Goal: Transaction & Acquisition: Purchase product/service

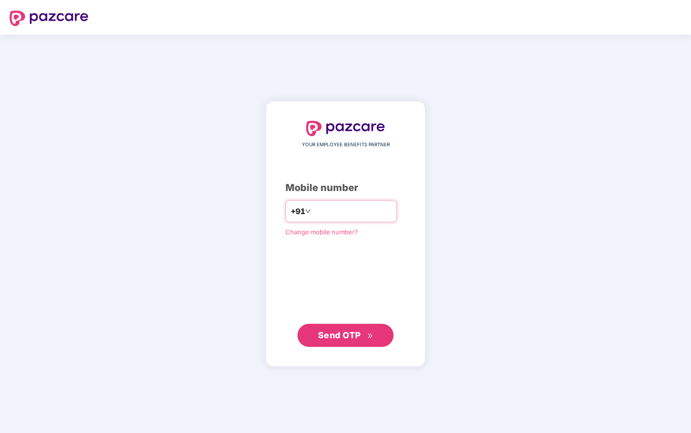
type input "**********"
click at [337, 328] on span "Send OTP" at bounding box center [345, 334] width 55 height 13
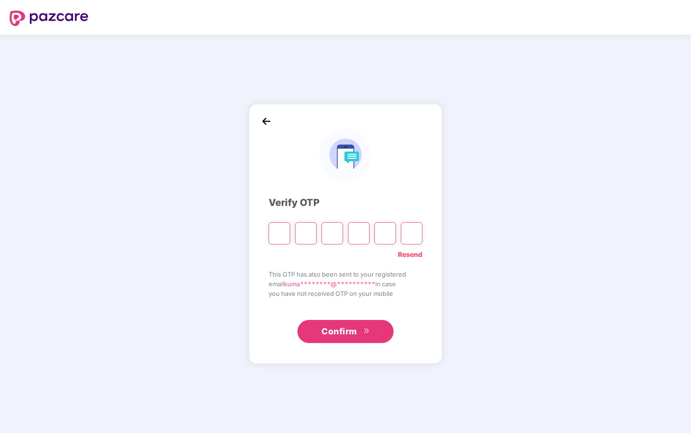
type input "*"
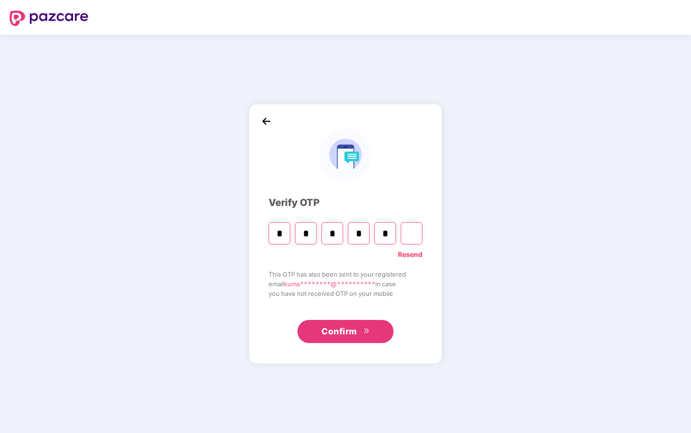
type input "*"
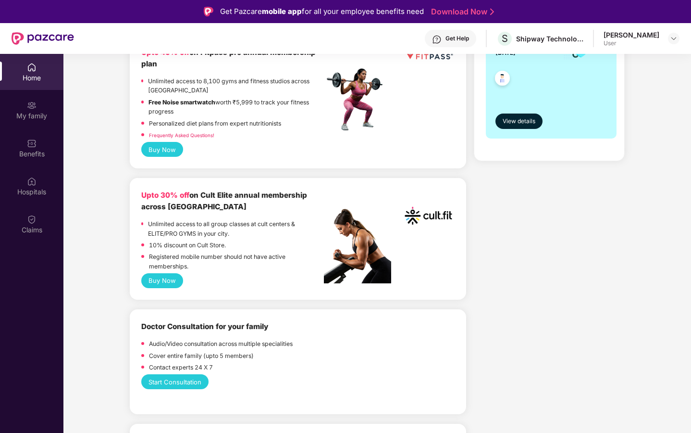
scroll to position [276, 0]
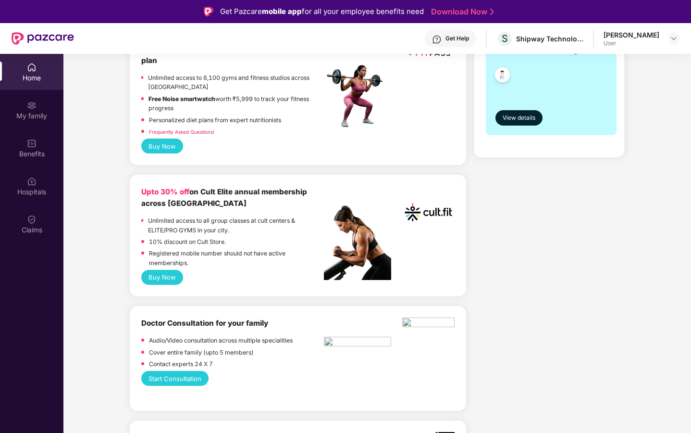
click at [167, 275] on button "Buy Now" at bounding box center [162, 277] width 42 height 15
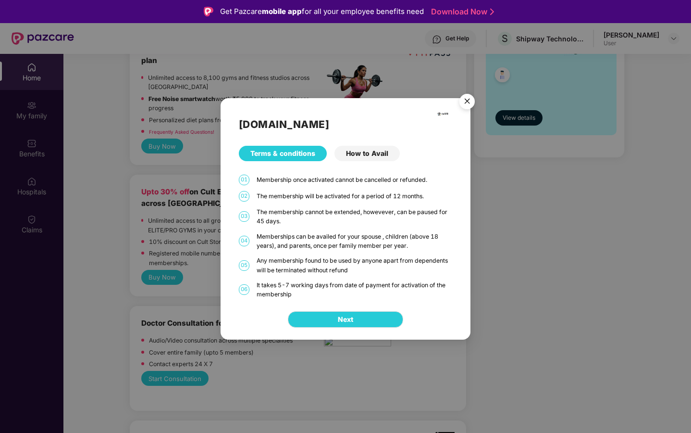
click at [350, 151] on div "How to Avail" at bounding box center [367, 153] width 65 height 15
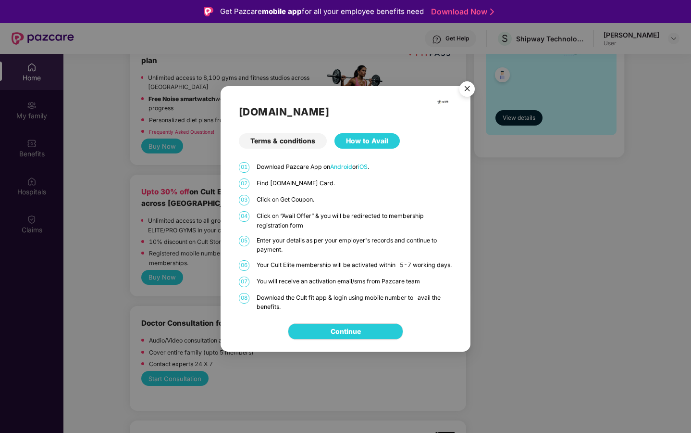
click at [291, 141] on div "Terms & conditions" at bounding box center [283, 140] width 88 height 15
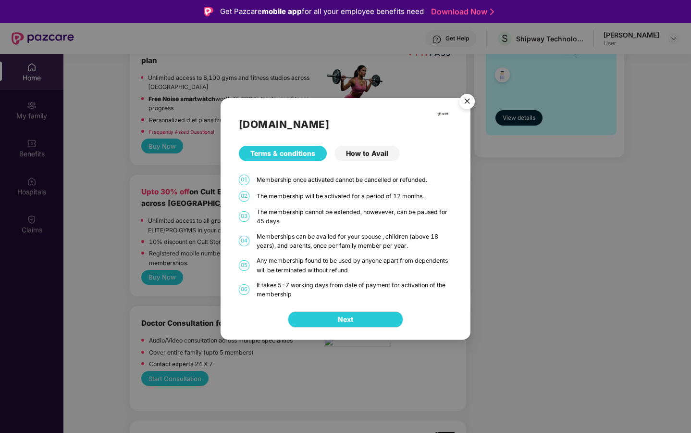
click at [346, 317] on span "Next" at bounding box center [345, 319] width 15 height 11
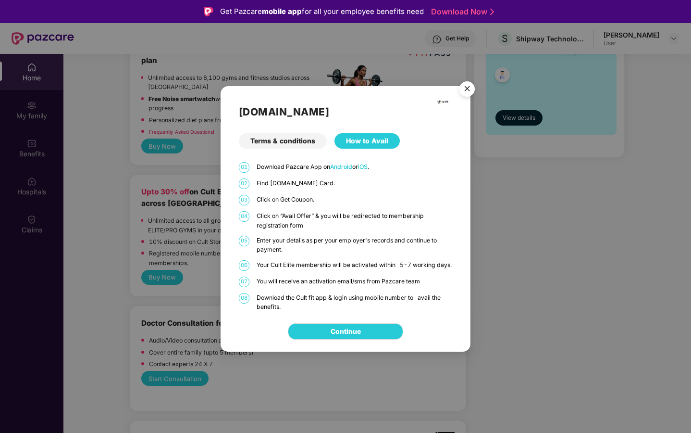
click at [461, 85] on img "Close" at bounding box center [467, 90] width 27 height 27
